Goal: Task Accomplishment & Management: Use online tool/utility

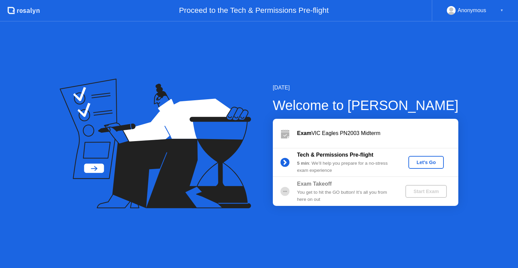
click at [421, 156] on button "Let's Go" at bounding box center [425, 162] width 35 height 13
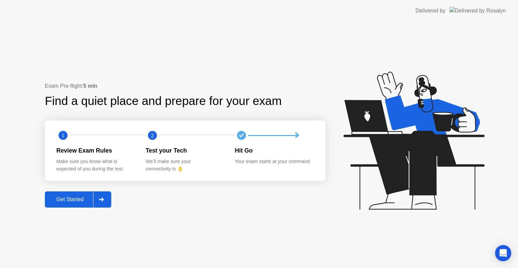
click at [82, 199] on div "Get Started" at bounding box center [70, 199] width 46 height 6
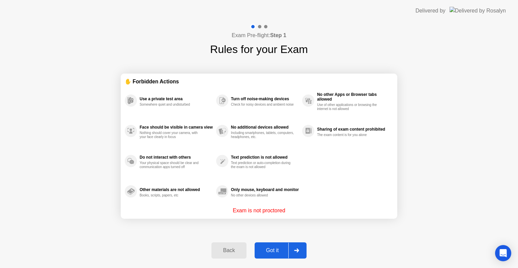
click at [283, 250] on div "Got it" at bounding box center [273, 250] width 32 height 6
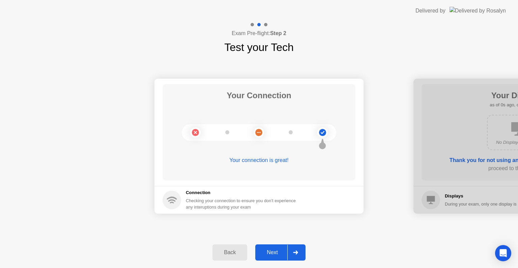
click at [284, 250] on div "Next" at bounding box center [272, 252] width 30 height 6
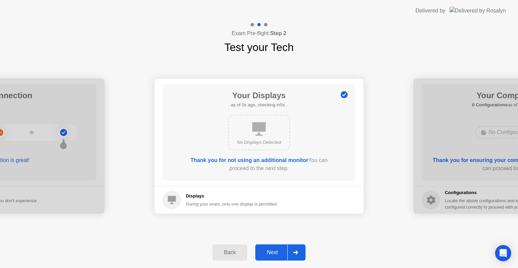
click at [284, 250] on div "Next" at bounding box center [272, 252] width 30 height 6
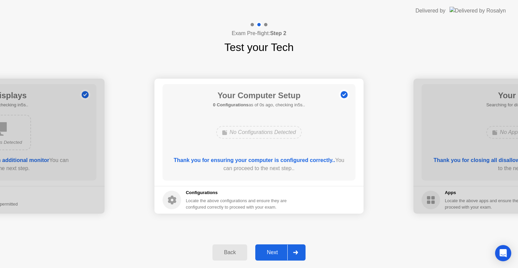
click at [284, 250] on div "Next" at bounding box center [272, 252] width 30 height 6
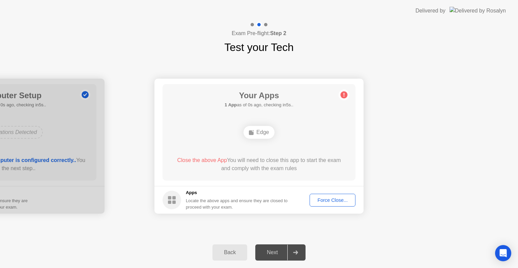
click at [284, 250] on div "Next" at bounding box center [272, 252] width 30 height 6
click at [340, 197] on div "Force Close..." at bounding box center [332, 199] width 41 height 5
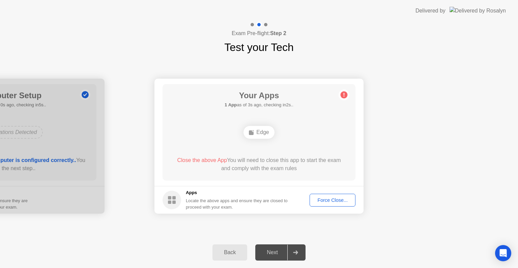
click at [331, 197] on div "Force Close..." at bounding box center [332, 199] width 41 height 5
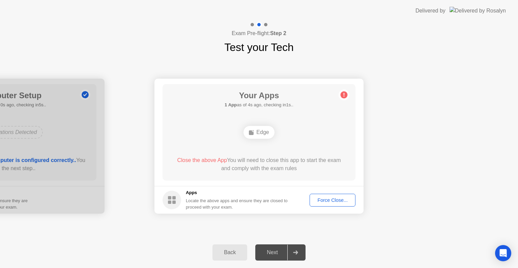
click at [344, 96] on icon at bounding box center [344, 95] width 1 height 4
click at [328, 198] on div "Force Close..." at bounding box center [332, 199] width 41 height 5
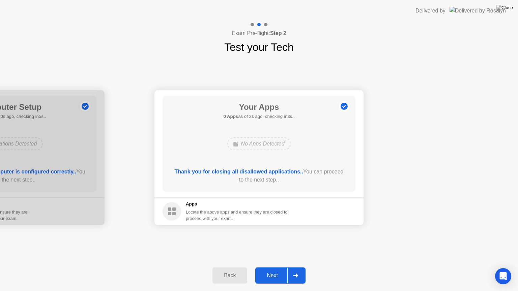
click at [278, 267] on div "Next" at bounding box center [272, 276] width 30 height 6
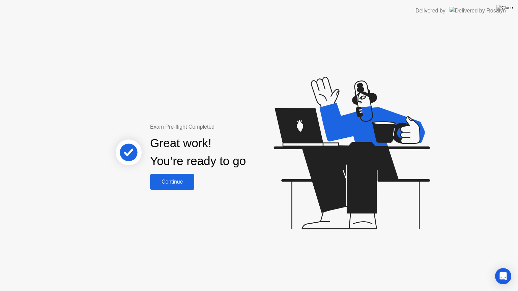
click at [166, 179] on div "Continue" at bounding box center [172, 182] width 40 height 6
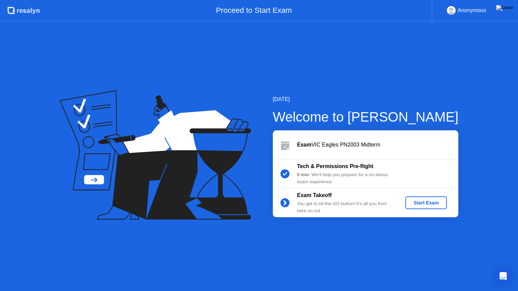
click at [433, 202] on div "Start Exam" at bounding box center [426, 202] width 36 height 5
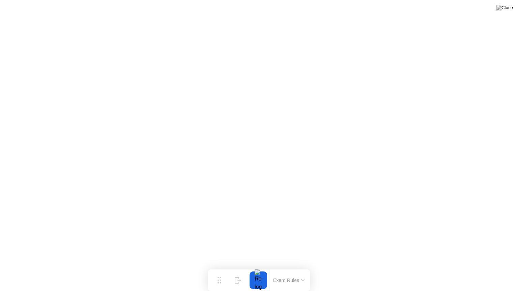
click at [505, 12] on button at bounding box center [504, 7] width 20 height 9
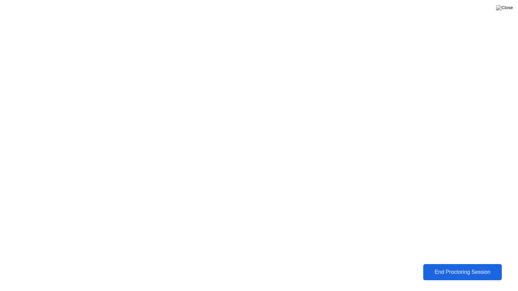
click at [447, 267] on div "End Proctoring Session" at bounding box center [462, 272] width 75 height 6
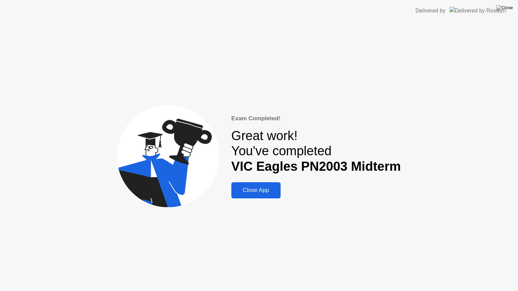
click at [506, 4] on button at bounding box center [504, 7] width 20 height 9
